Goal: Task Accomplishment & Management: Manage account settings

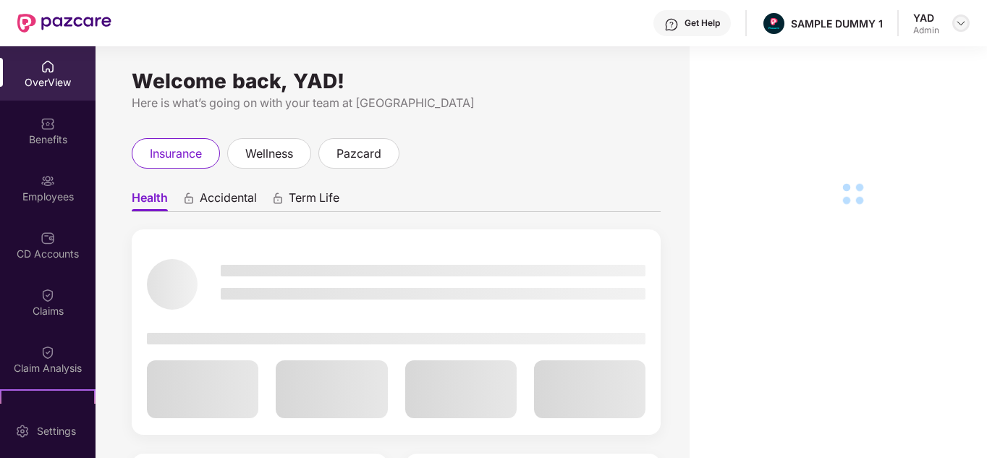
click at [959, 20] on img at bounding box center [961, 23] width 12 height 12
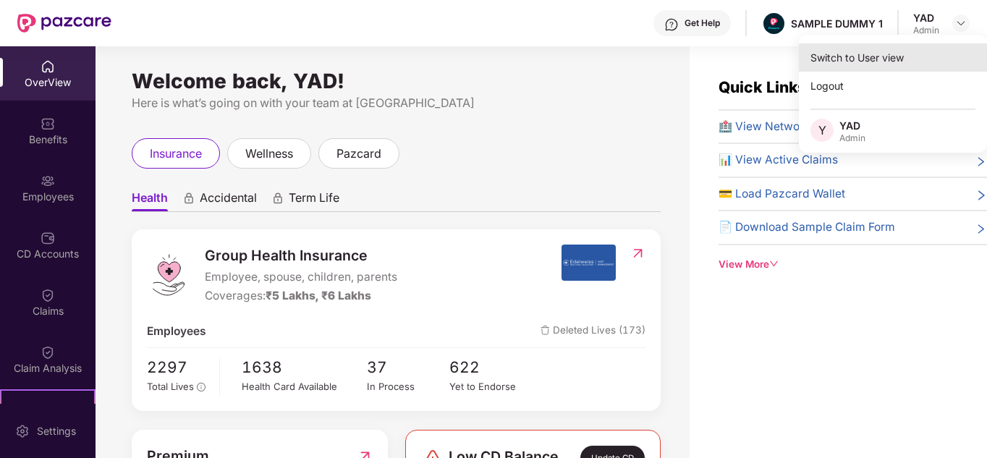
click at [920, 59] on div "Switch to User view" at bounding box center [893, 57] width 188 height 28
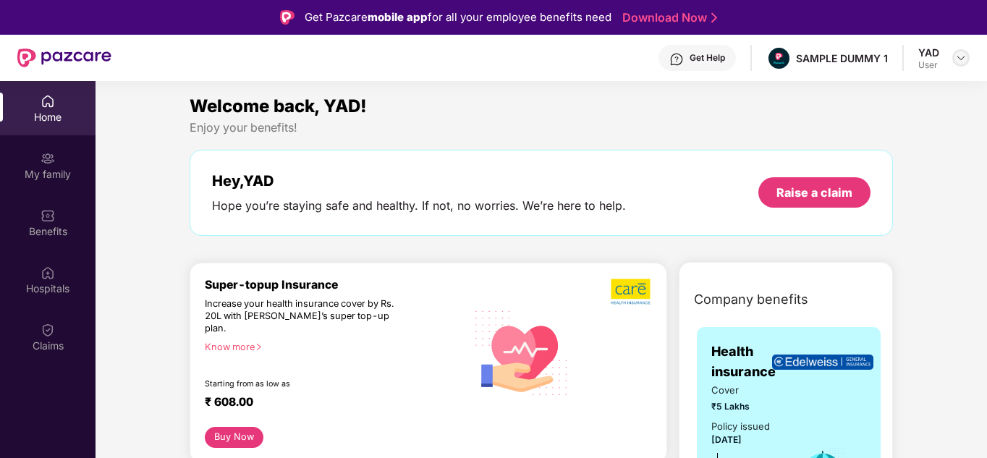
click at [965, 60] on img at bounding box center [961, 58] width 12 height 12
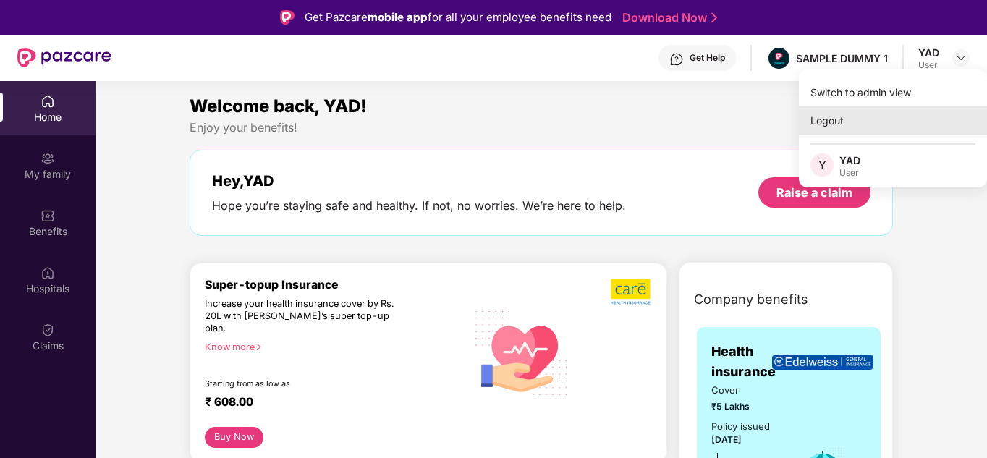
click at [875, 110] on div "Logout" at bounding box center [893, 120] width 188 height 28
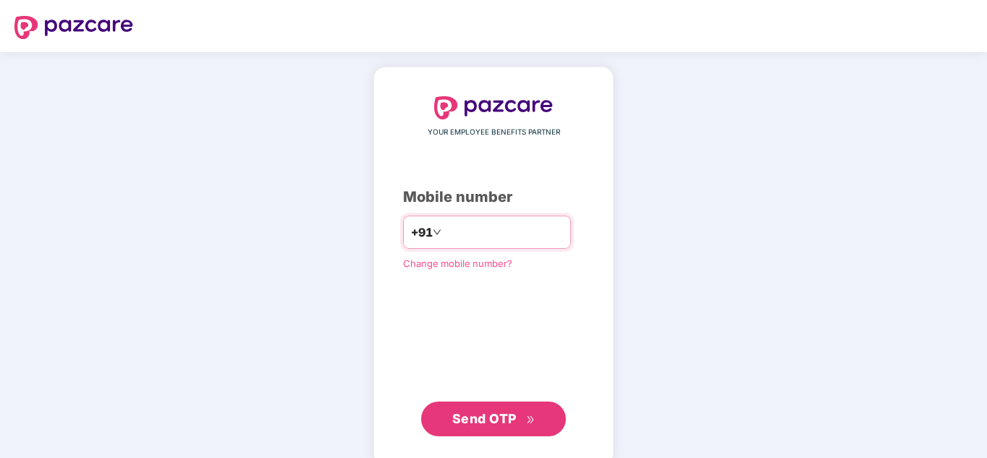
type input "**********"
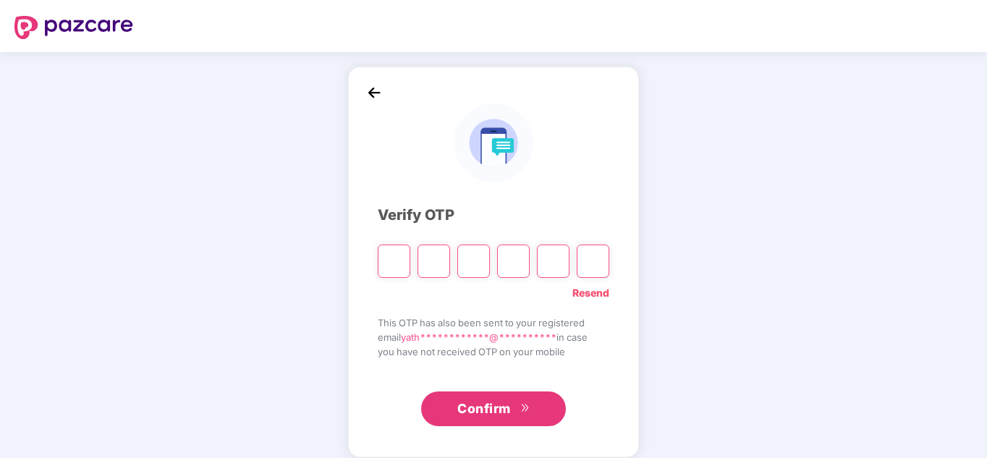
type input "*"
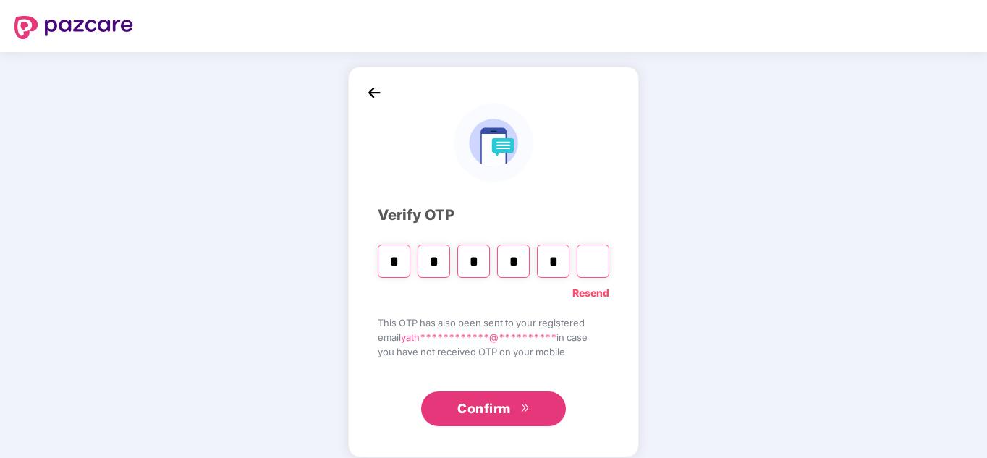
type input "*"
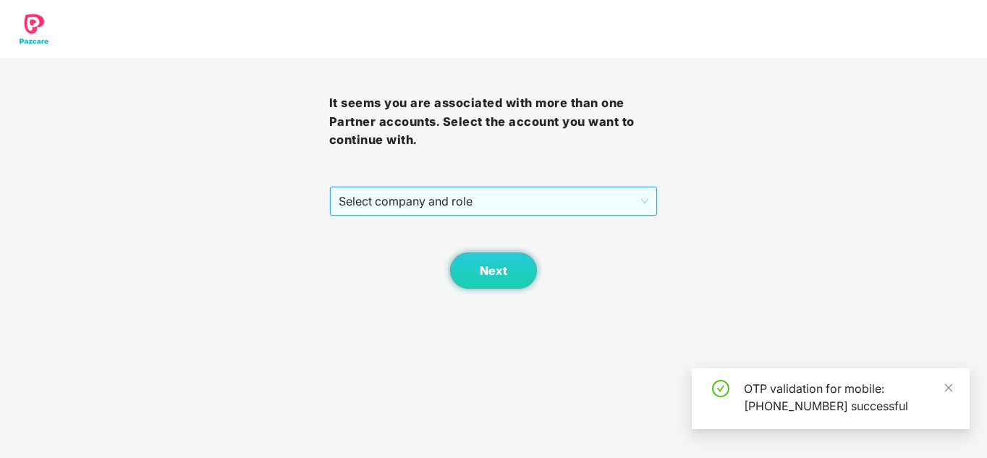
click at [381, 203] on span "Select company and role" at bounding box center [494, 200] width 310 height 27
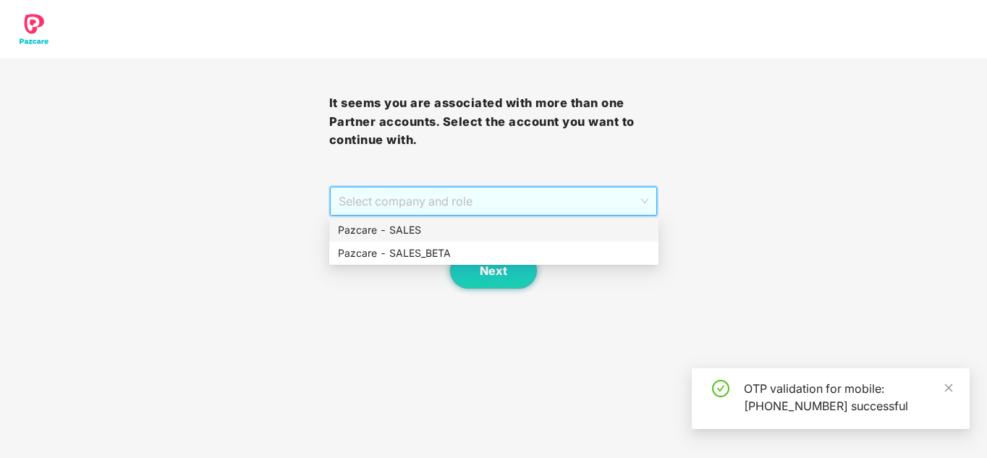
click at [396, 230] on div "Pazcare - SALES" at bounding box center [494, 230] width 312 height 16
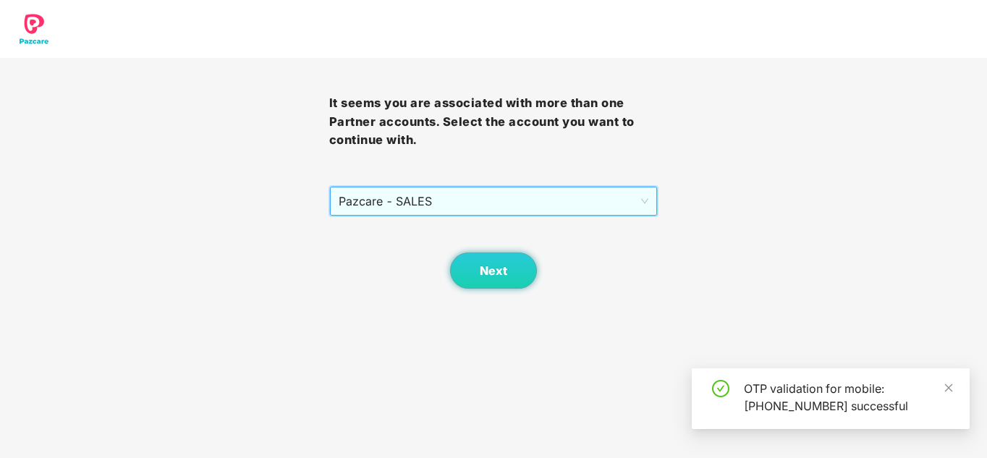
click at [538, 276] on div "Next" at bounding box center [493, 252] width 329 height 72
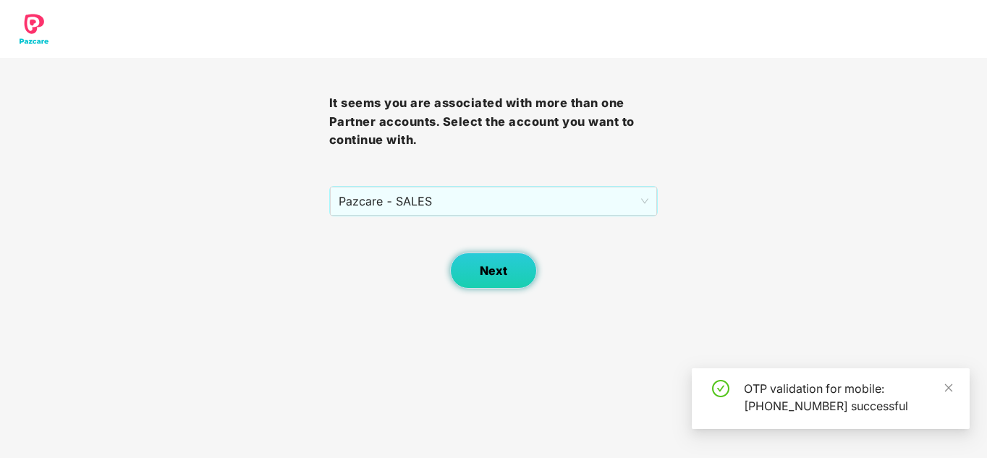
click at [479, 270] on button "Next" at bounding box center [493, 271] width 87 height 36
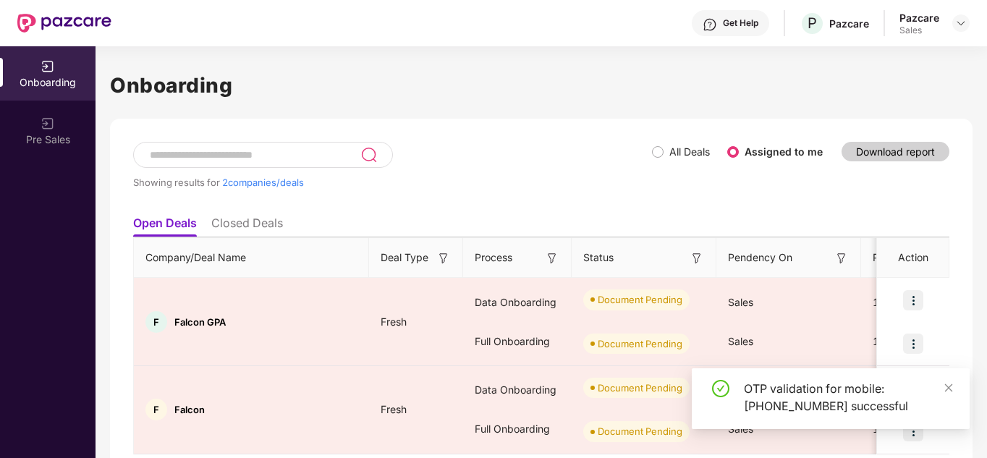
scroll to position [50, 0]
